Goal: Transaction & Acquisition: Book appointment/travel/reservation

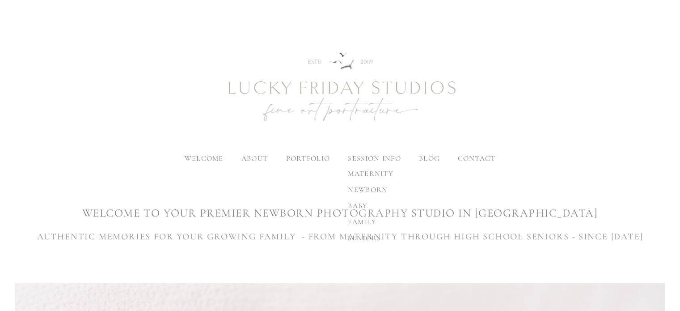
click at [358, 219] on span "family" at bounding box center [362, 221] width 29 height 9
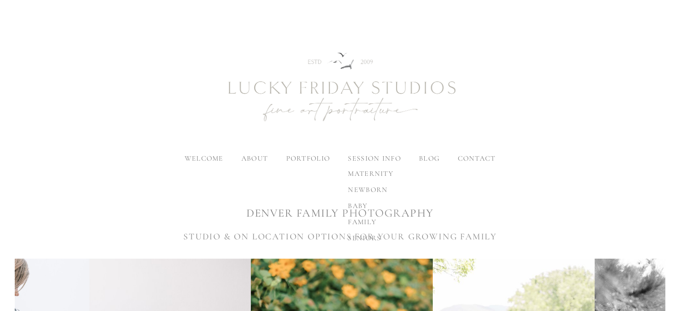
click at [384, 159] on label "session info" at bounding box center [374, 158] width 53 height 9
click at [0, 0] on input "session info" at bounding box center [0, 0] width 0 height 0
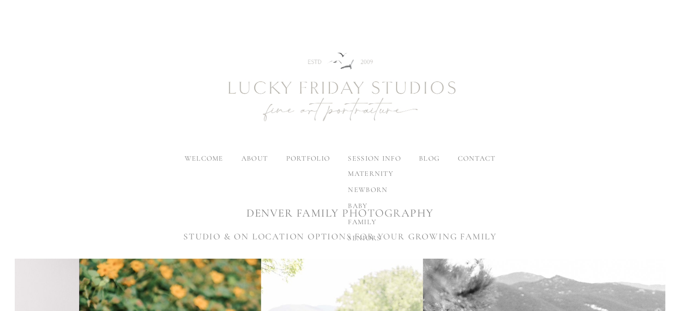
click at [384, 159] on label "session info" at bounding box center [374, 158] width 53 height 9
click at [0, 0] on input "session info" at bounding box center [0, 0] width 0 height 0
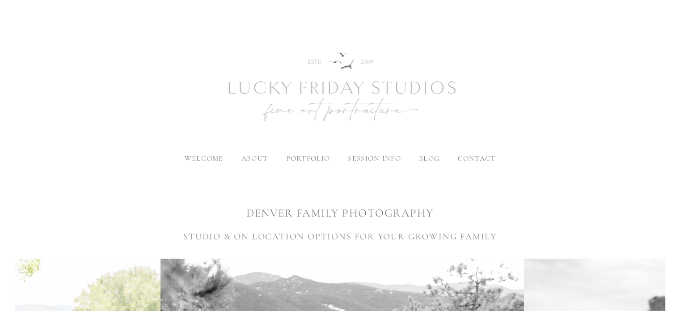
click at [326, 103] on img at bounding box center [340, 88] width 322 height 134
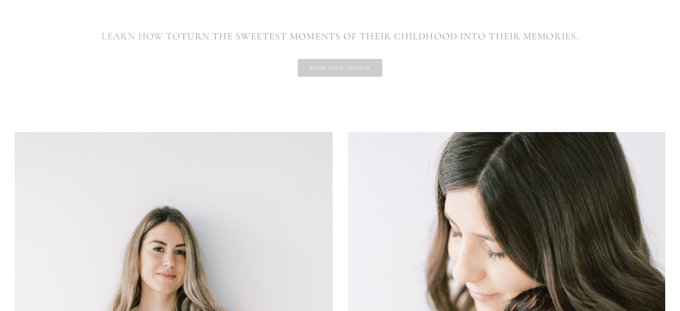
scroll to position [1714, 0]
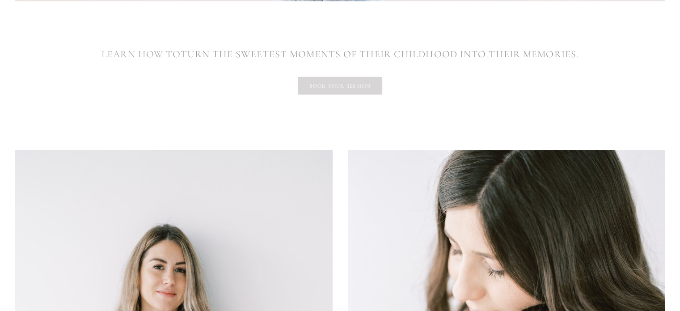
click at [332, 87] on link "book your session" at bounding box center [340, 86] width 84 height 18
